Goal: Information Seeking & Learning: Check status

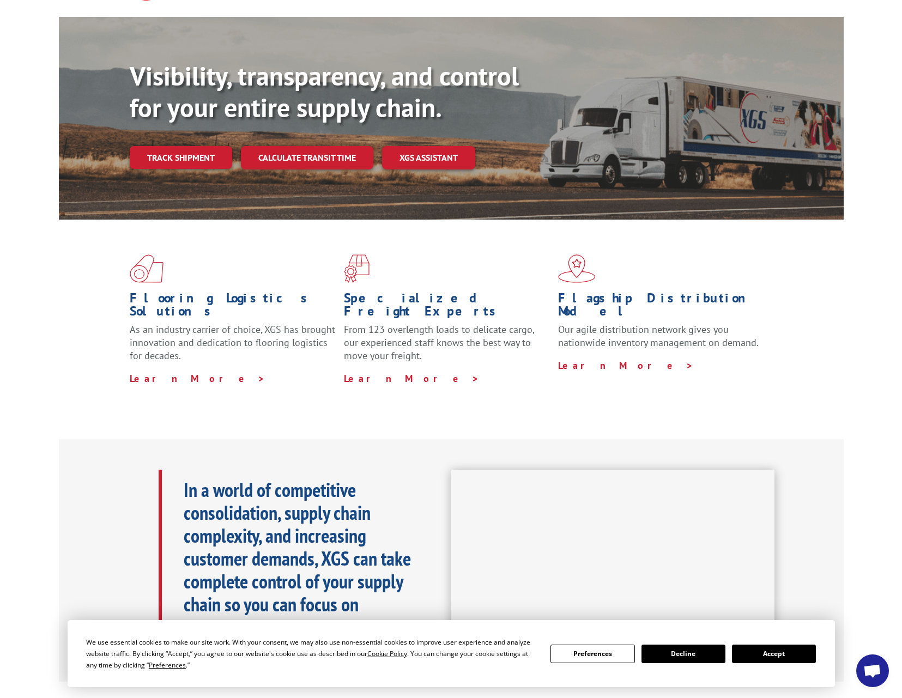
scroll to position [163, 0]
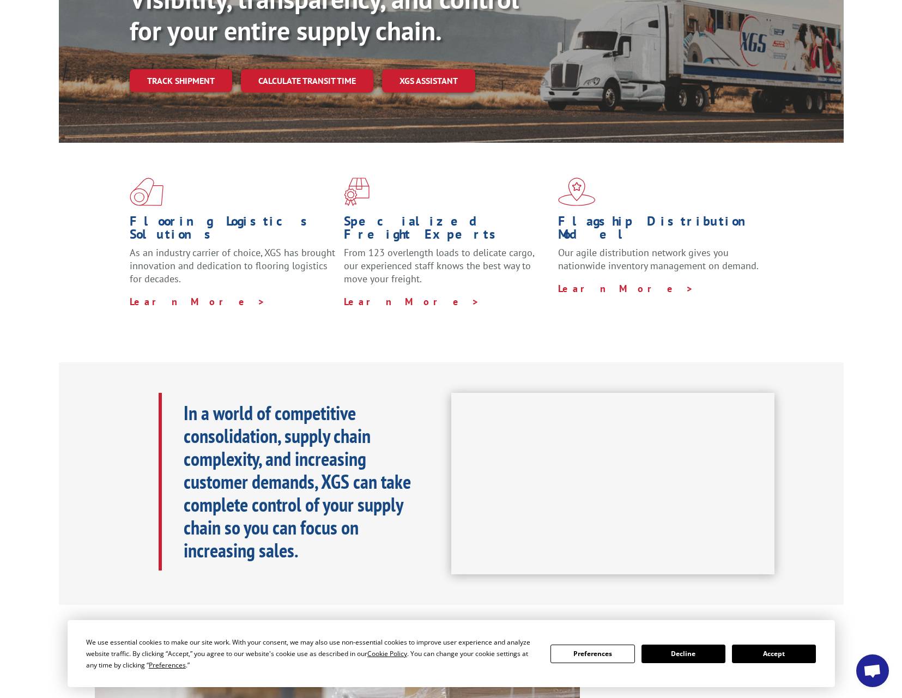
click at [792, 654] on button "Accept" at bounding box center [774, 653] width 84 height 19
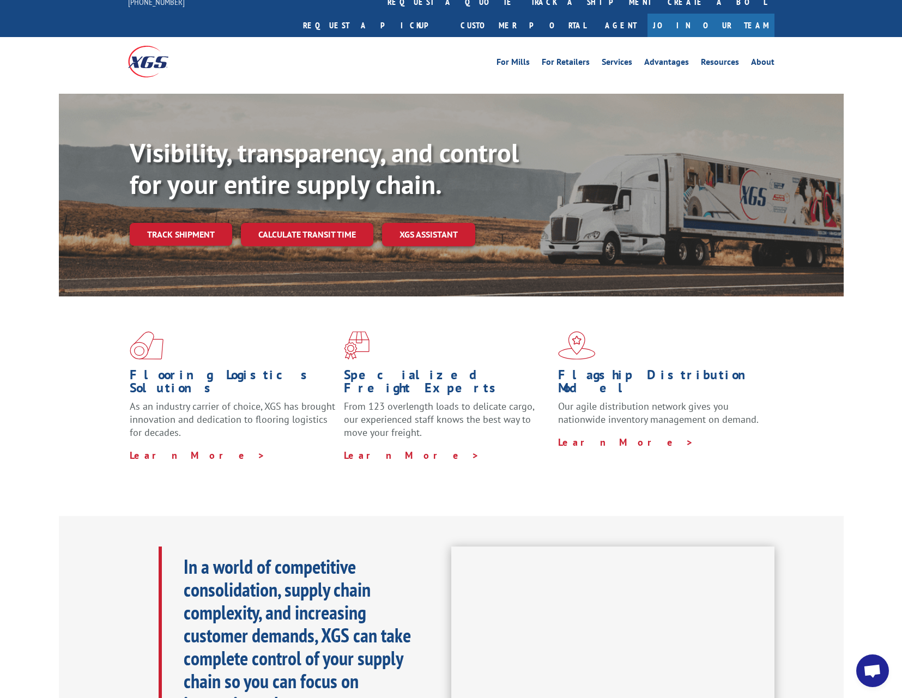
scroll to position [0, 0]
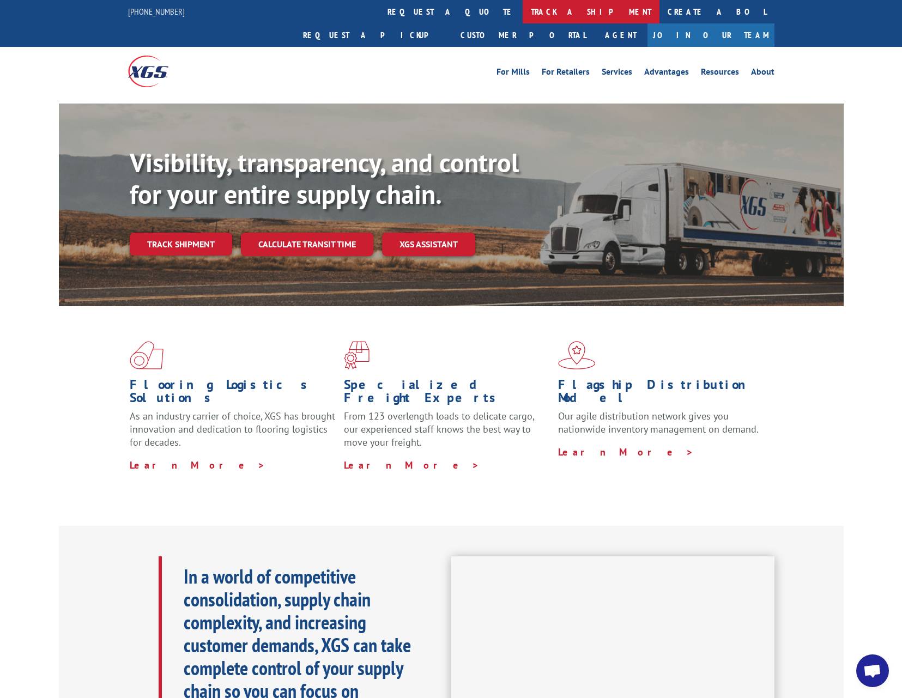
click at [522, 14] on link "track a shipment" at bounding box center [590, 11] width 137 height 23
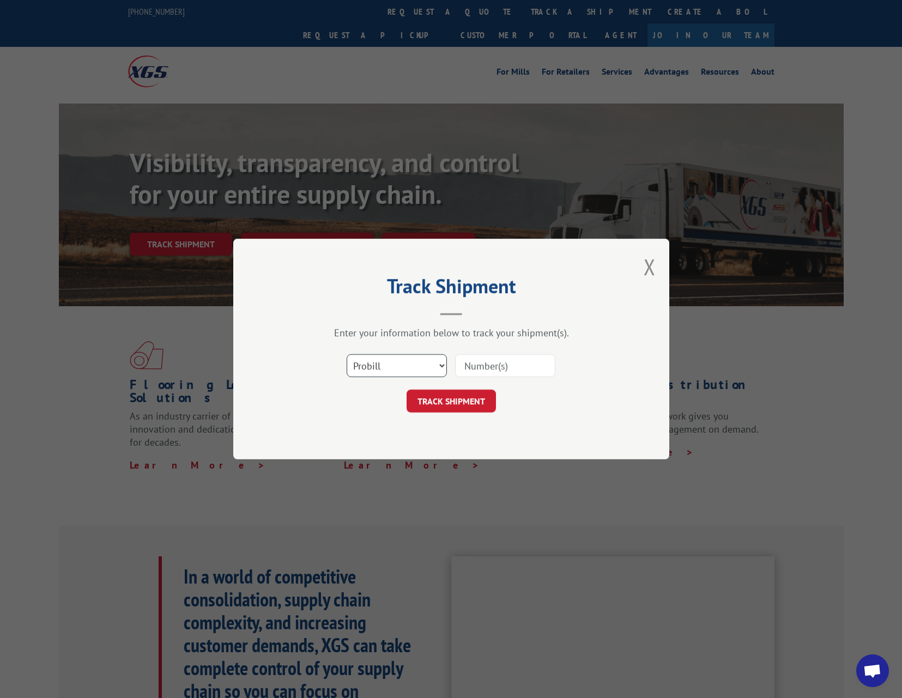
click at [434, 361] on select "Select category... Probill BOL PO" at bounding box center [396, 365] width 100 height 23
select select "bol"
click at [346, 354] on select "Select category... Probill BOL PO" at bounding box center [396, 365] width 100 height 23
click at [489, 373] on input at bounding box center [505, 365] width 100 height 23
paste input "6100040182"
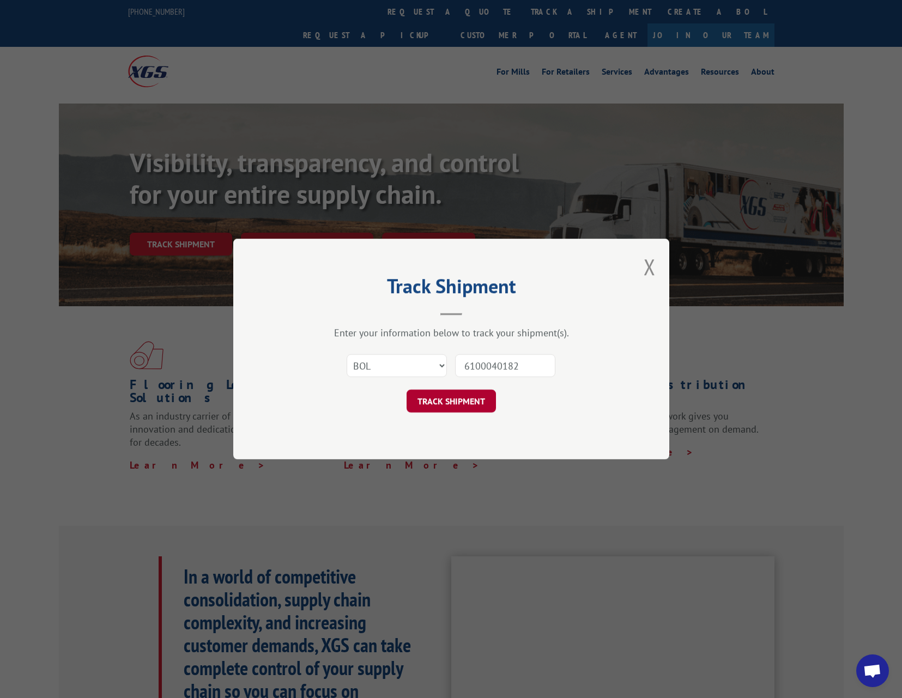
type input "6100040182"
click at [469, 403] on button "TRACK SHIPMENT" at bounding box center [450, 401] width 89 height 23
